Goal: Find specific page/section: Find specific page/section

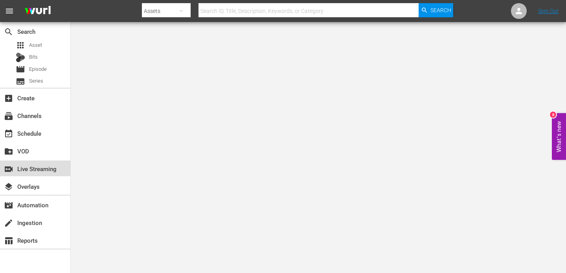
click at [43, 171] on div "switch_video Live Streaming" at bounding box center [22, 167] width 44 height 7
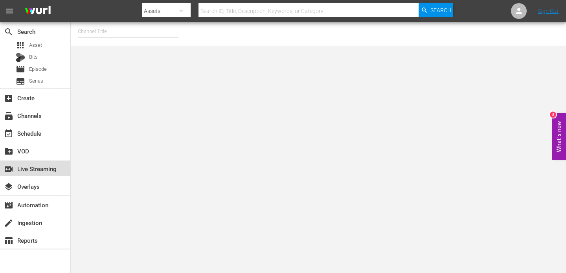
click at [44, 169] on div "switch_video Live Streaming" at bounding box center [22, 167] width 44 height 7
click at [30, 118] on div "subscriptions Channels" at bounding box center [22, 114] width 44 height 7
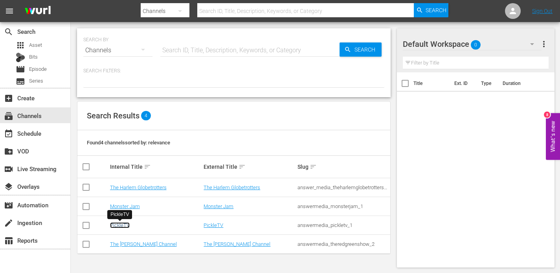
click at [118, 226] on link "PickleTV" at bounding box center [120, 225] width 20 height 6
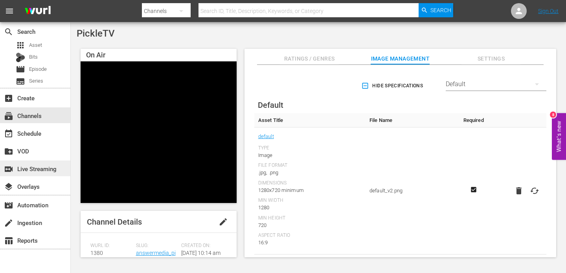
click at [44, 171] on div "switch_video Live Streaming" at bounding box center [22, 167] width 44 height 7
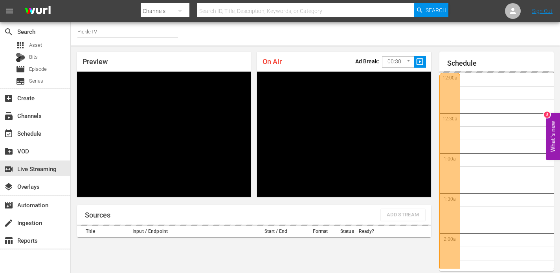
scroll to position [34, 0]
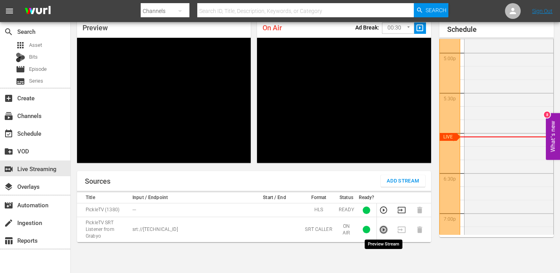
click at [385, 229] on icon "button" at bounding box center [383, 229] width 9 height 9
